Goal: Task Accomplishment & Management: Manage account settings

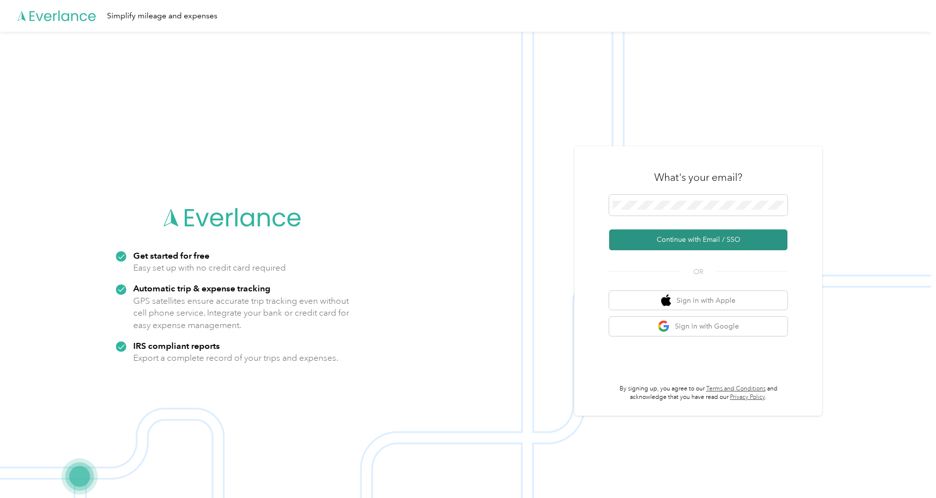
click at [673, 234] on button "Continue with Email / SSO" at bounding box center [698, 239] width 178 height 21
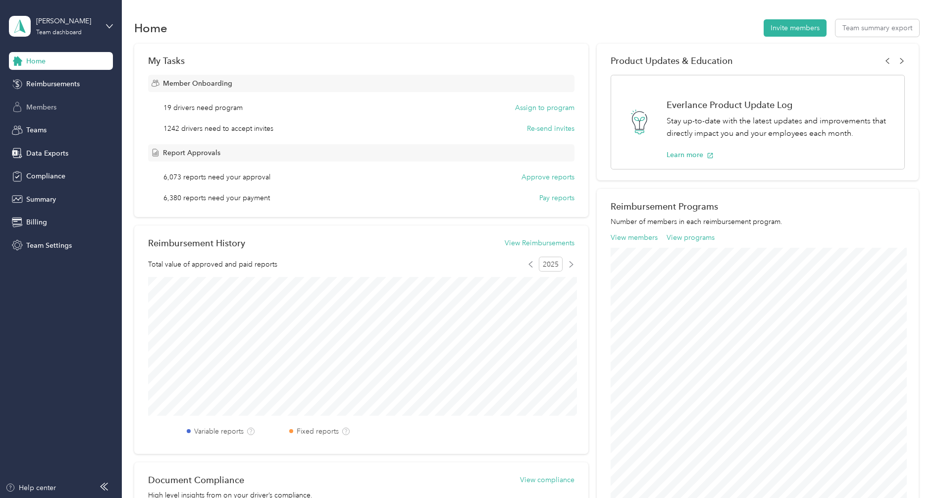
click at [52, 105] on span "Members" at bounding box center [41, 107] width 30 height 10
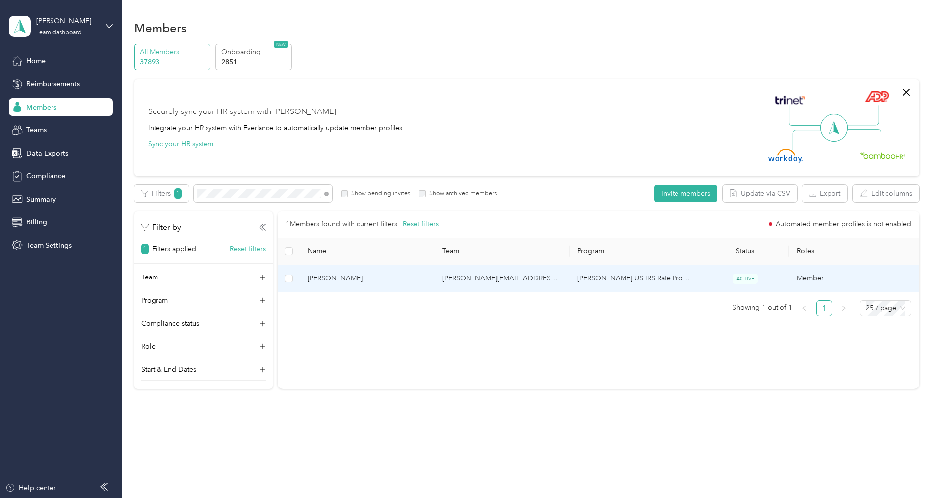
click at [371, 279] on span "[PERSON_NAME]" at bounding box center [367, 278] width 119 height 11
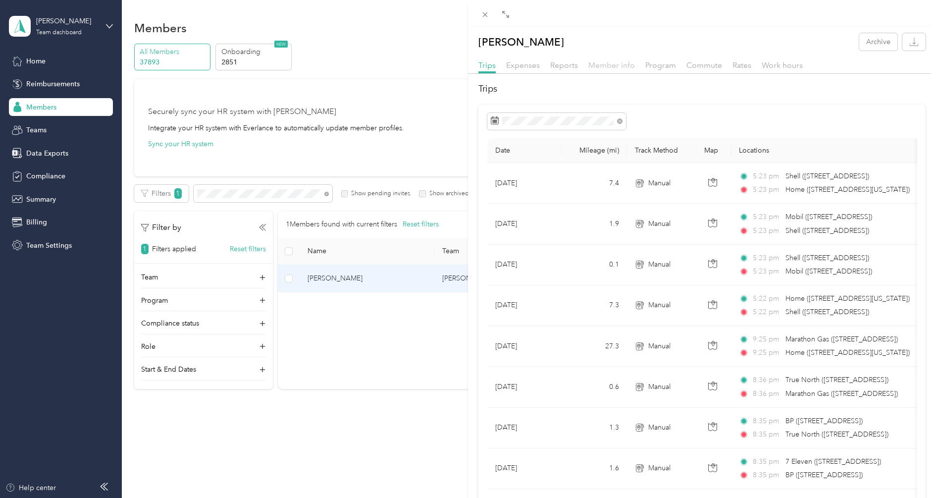
click at [617, 65] on span "Member info" at bounding box center [611, 64] width 47 height 9
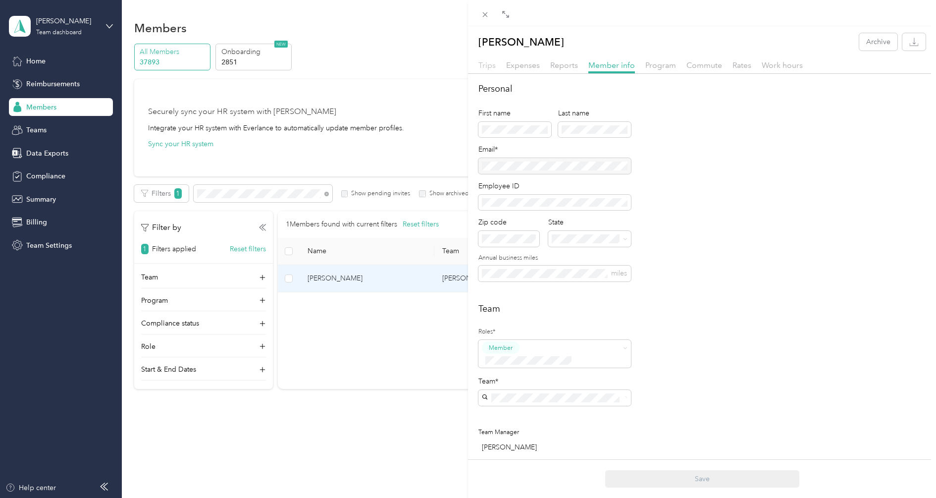
click at [490, 65] on span "Trips" at bounding box center [486, 64] width 17 height 9
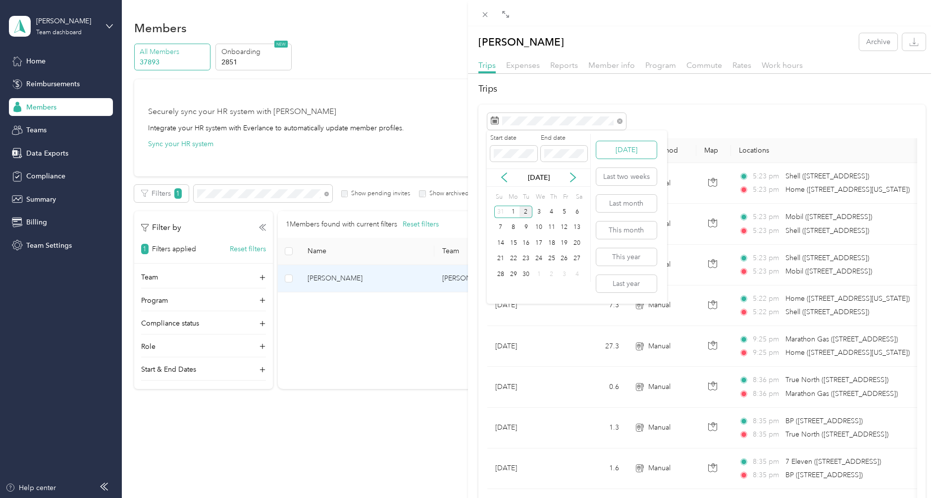
click at [637, 150] on button "[DATE]" at bounding box center [626, 149] width 60 height 17
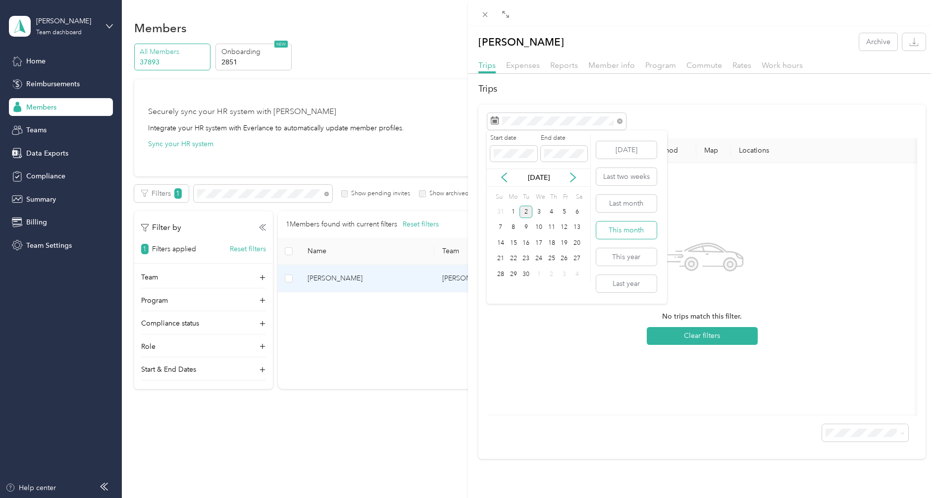
click at [625, 225] on button "This month" at bounding box center [626, 229] width 60 height 17
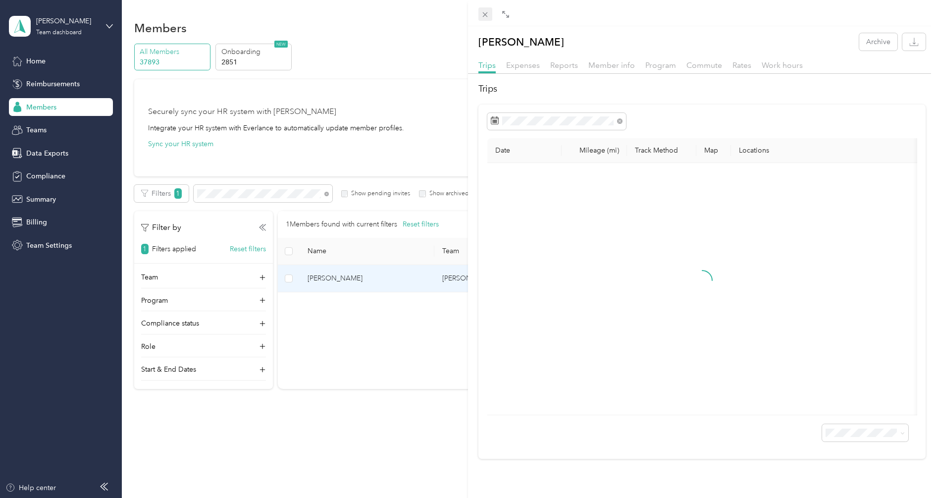
click at [482, 16] on icon at bounding box center [485, 14] width 8 height 8
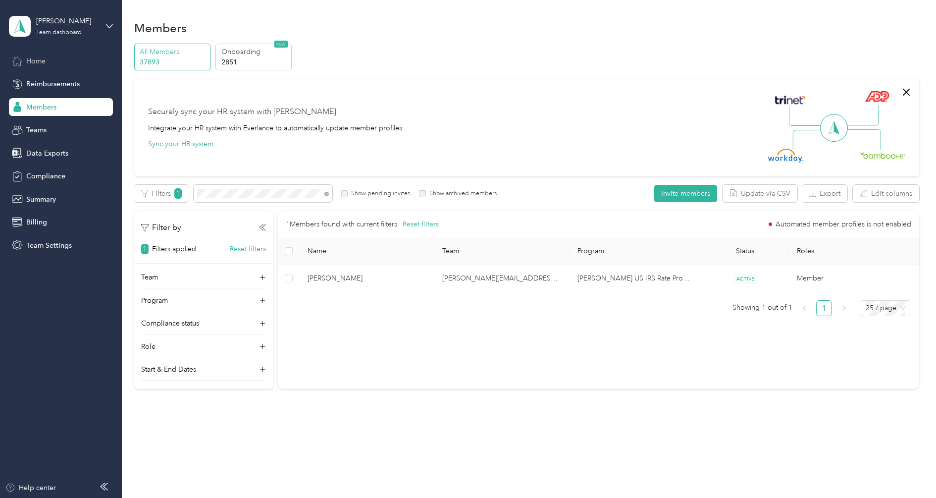
click at [50, 57] on div "Home" at bounding box center [61, 61] width 104 height 18
